Goal: Use online tool/utility: Utilize a website feature to perform a specific function

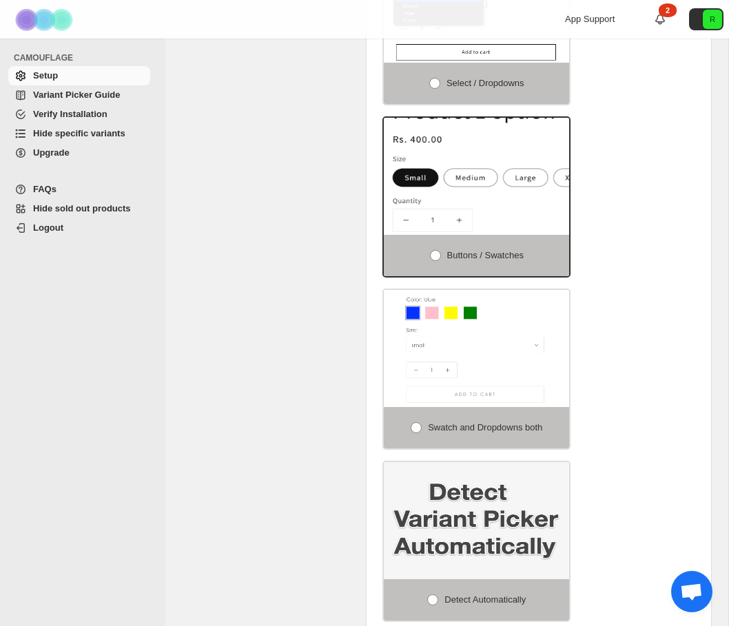
scroll to position [637, 0]
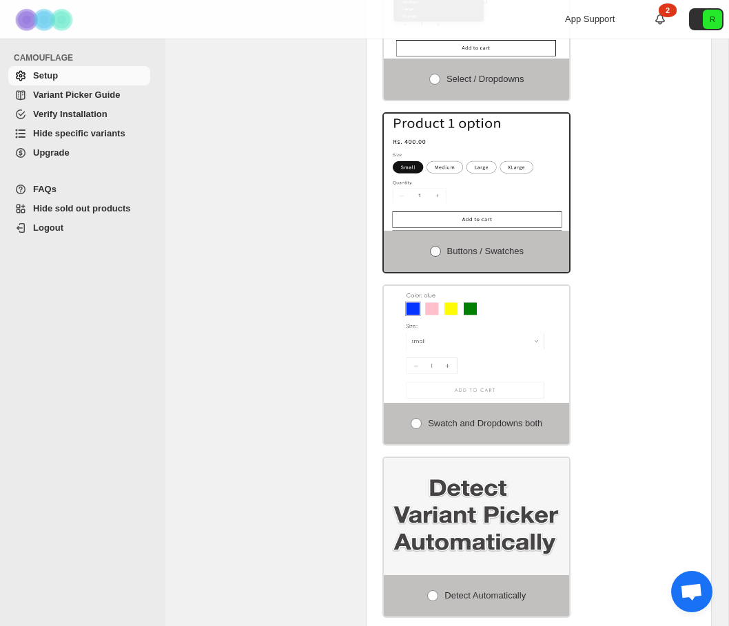
click at [433, 248] on span at bounding box center [435, 251] width 11 height 11
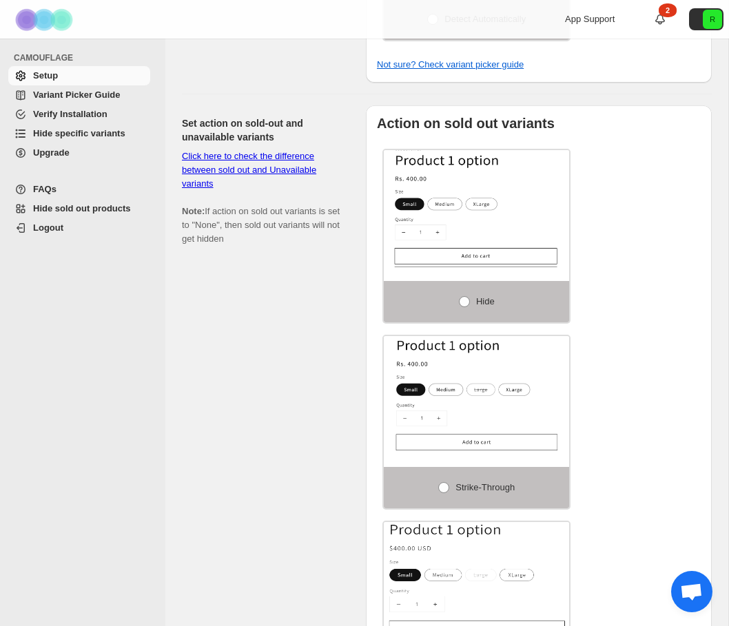
scroll to position [1216, 0]
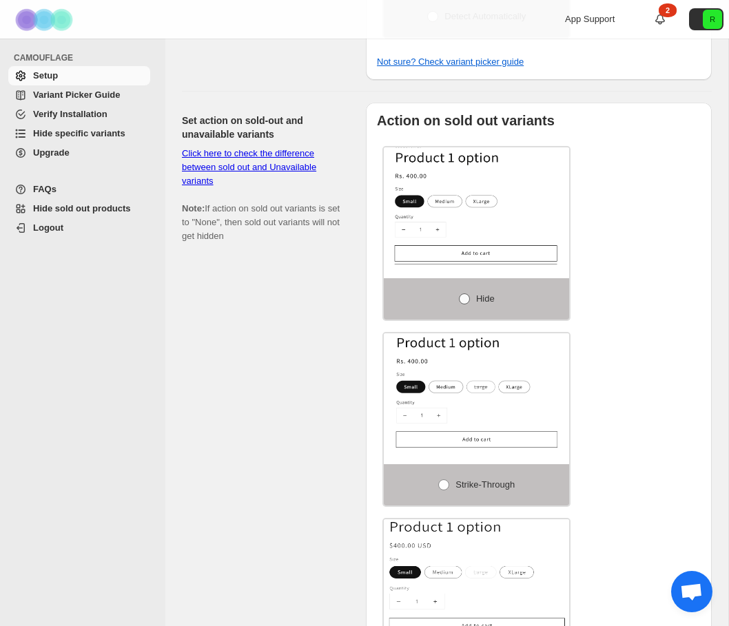
click at [464, 295] on span at bounding box center [464, 298] width 11 height 11
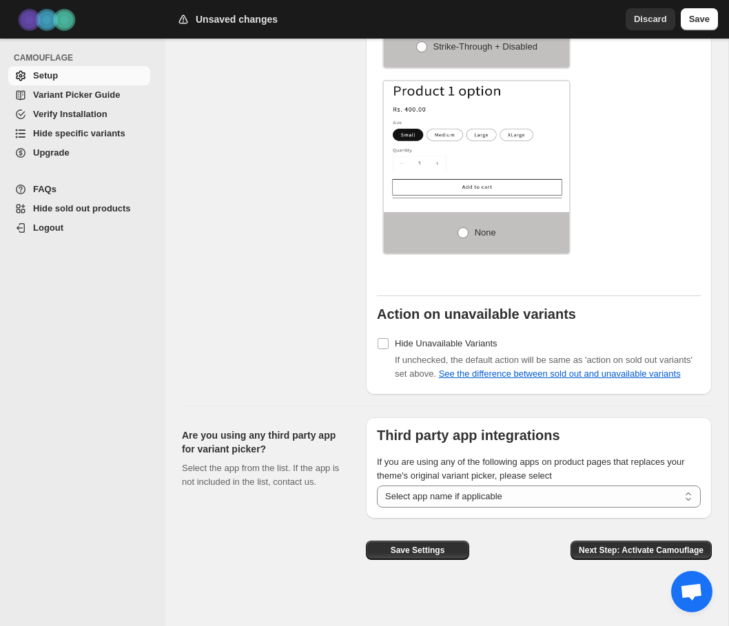
scroll to position [1858, 0]
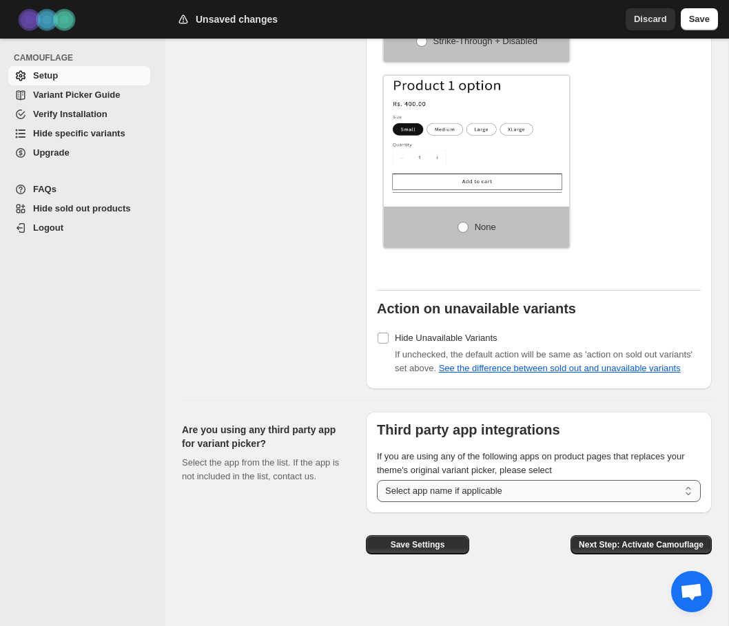
click at [536, 492] on select "**********" at bounding box center [539, 491] width 324 height 22
click at [612, 550] on span "Next Step: Activate Camouflage" at bounding box center [641, 544] width 125 height 11
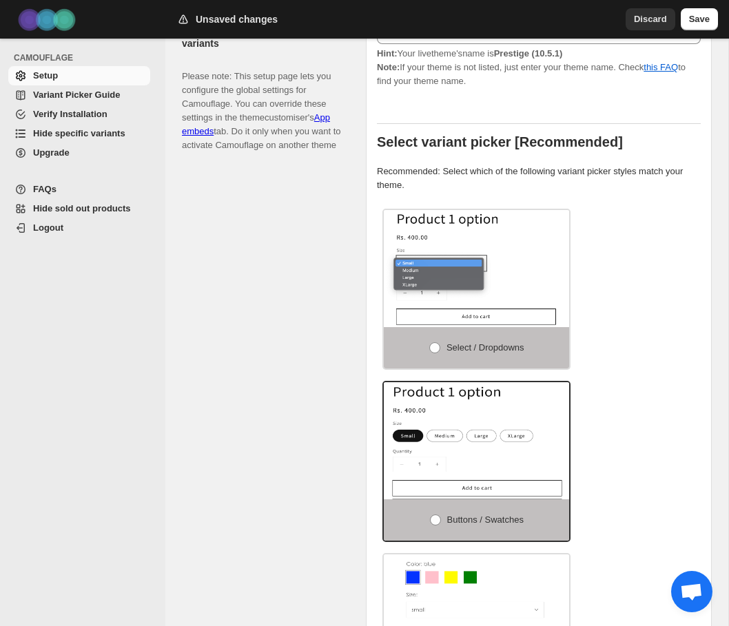
select select "**********"
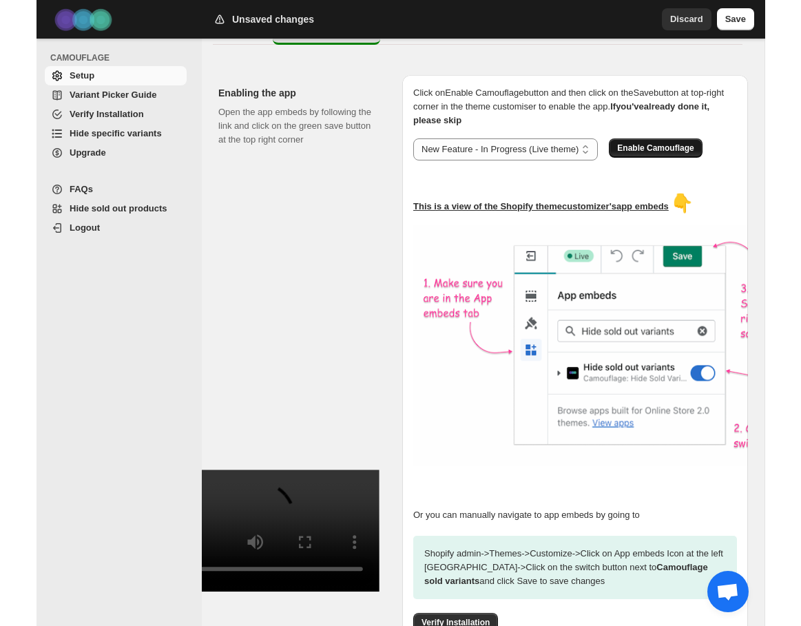
scroll to position [207, 0]
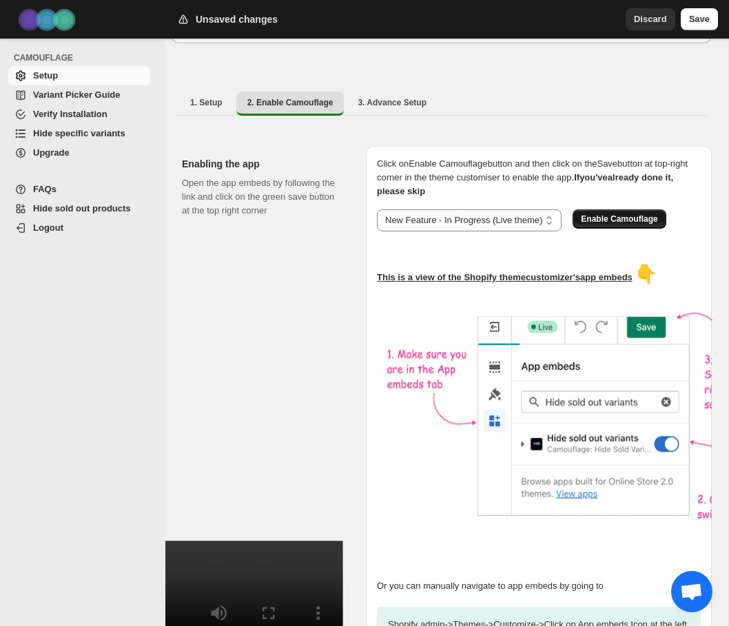
click at [636, 209] on button "Enable Camouflage" at bounding box center [618, 218] width 93 height 19
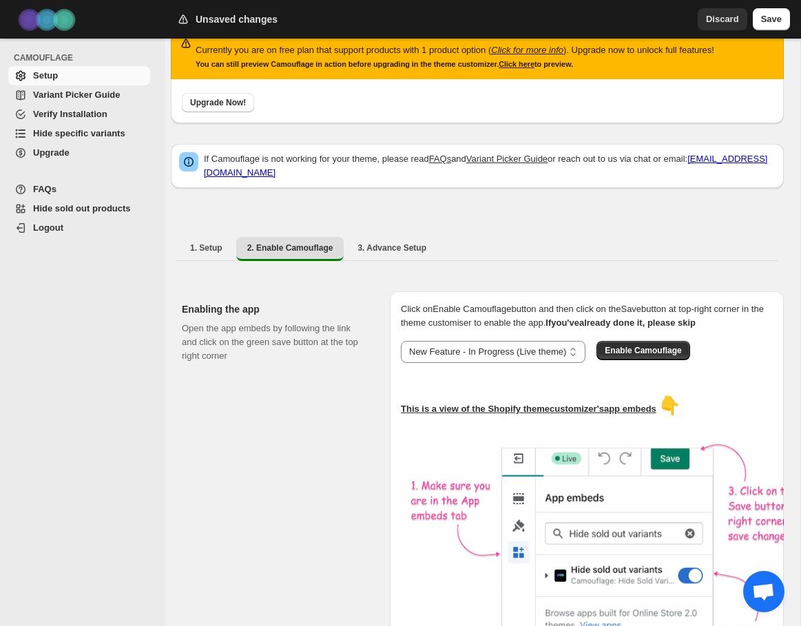
scroll to position [14, 0]
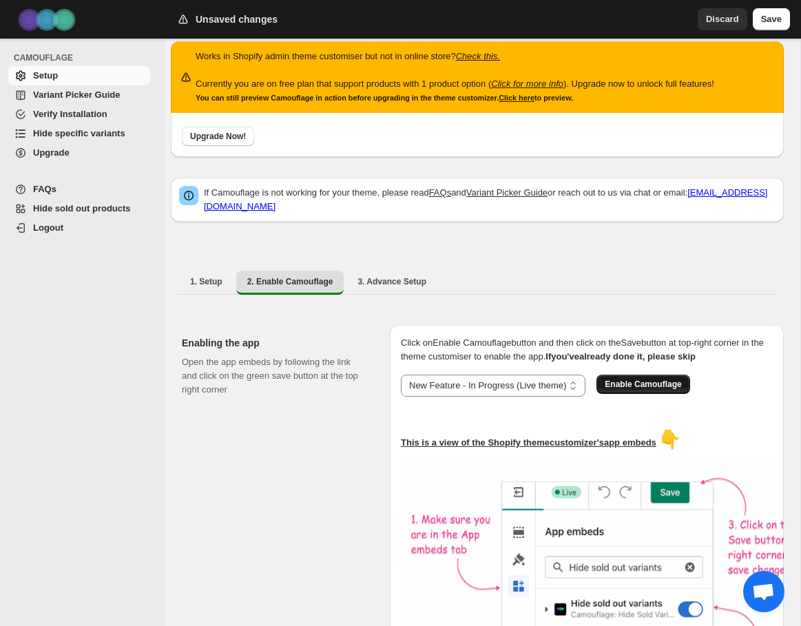
click at [636, 390] on span "Enable Camouflage" at bounding box center [643, 384] width 76 height 11
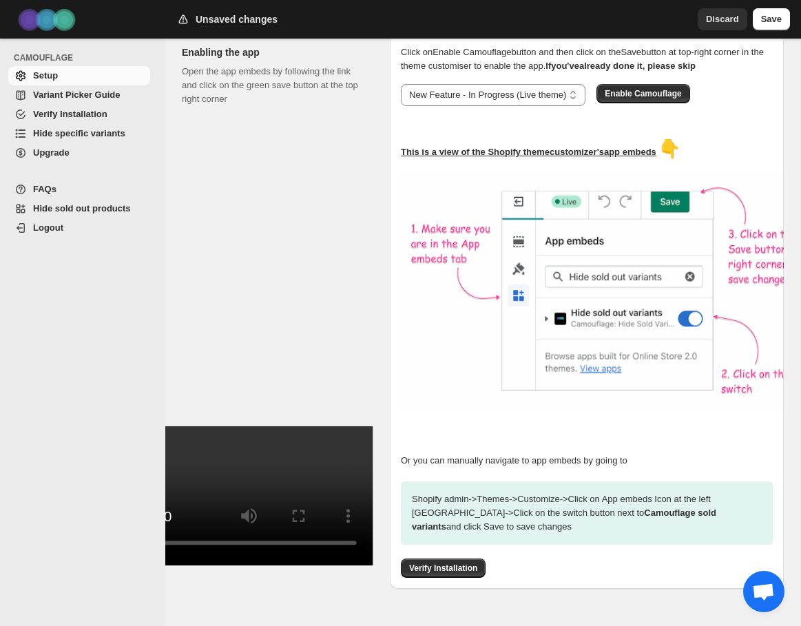
scroll to position [355, 0]
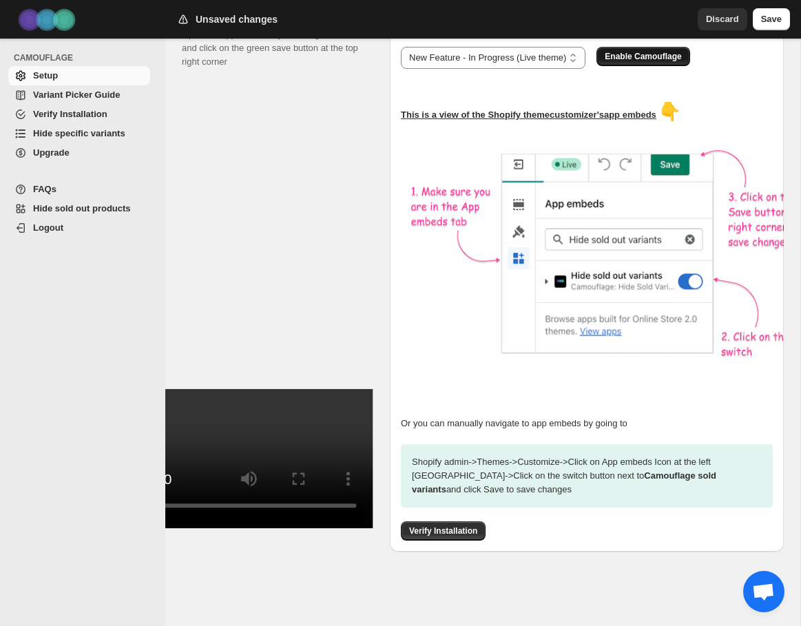
click at [676, 61] on span "Enable Camouflage" at bounding box center [643, 56] width 76 height 11
